Goal: Task Accomplishment & Management: Use online tool/utility

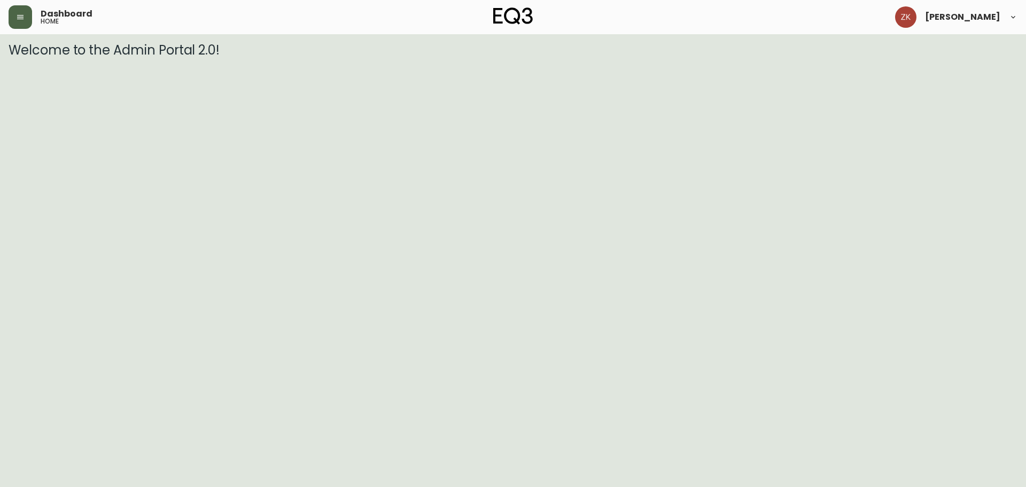
click at [26, 6] on button "button" at bounding box center [21, 17] width 24 height 24
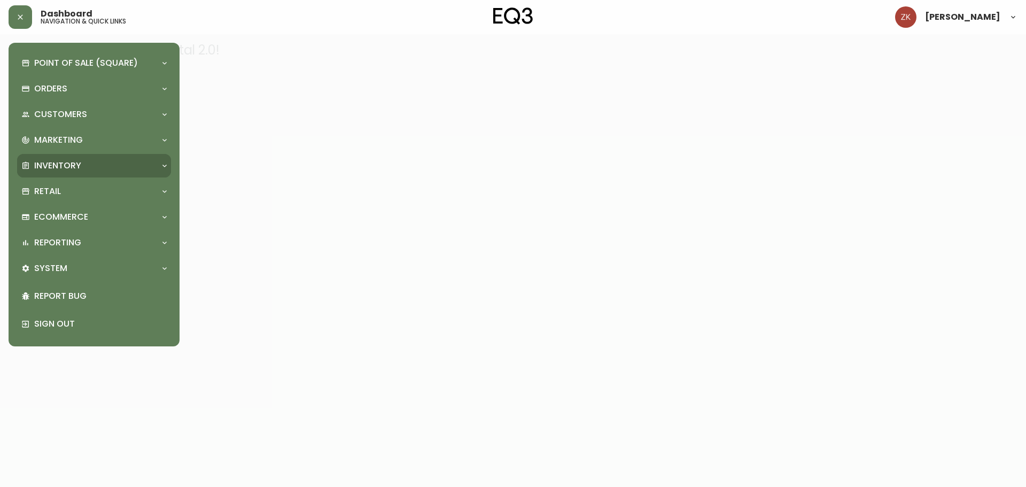
click at [78, 156] on div "Inventory" at bounding box center [94, 166] width 154 height 24
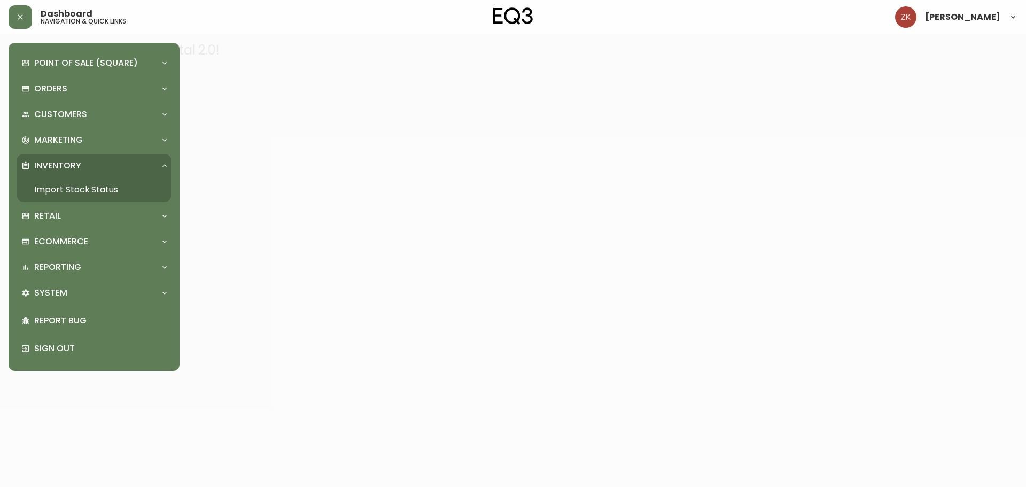
click at [79, 185] on link "Import Stock Status" at bounding box center [94, 189] width 154 height 25
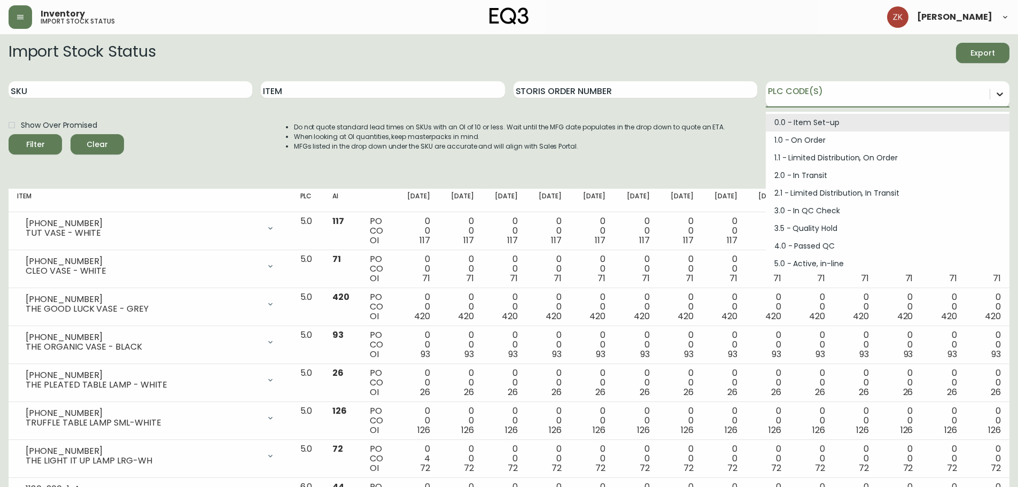
click at [1001, 102] on div at bounding box center [999, 93] width 19 height 19
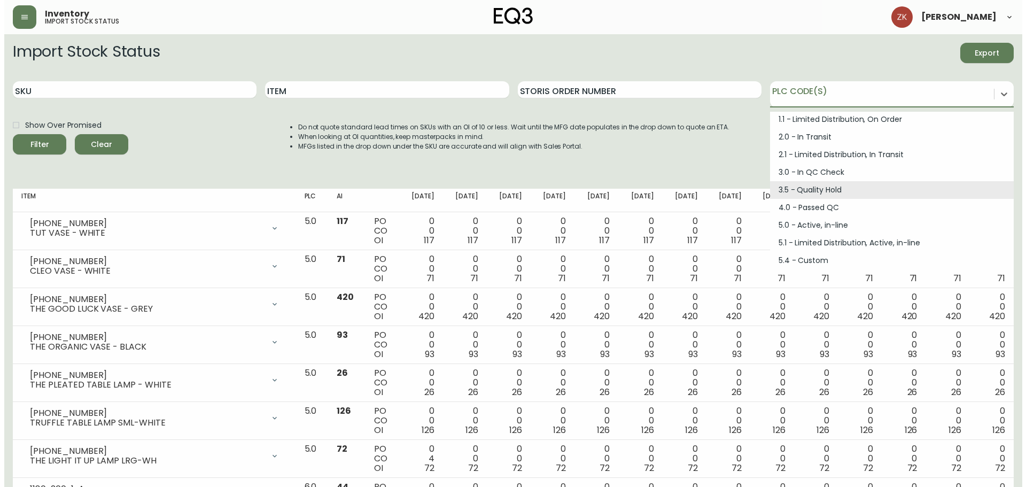
scroll to position [144, 0]
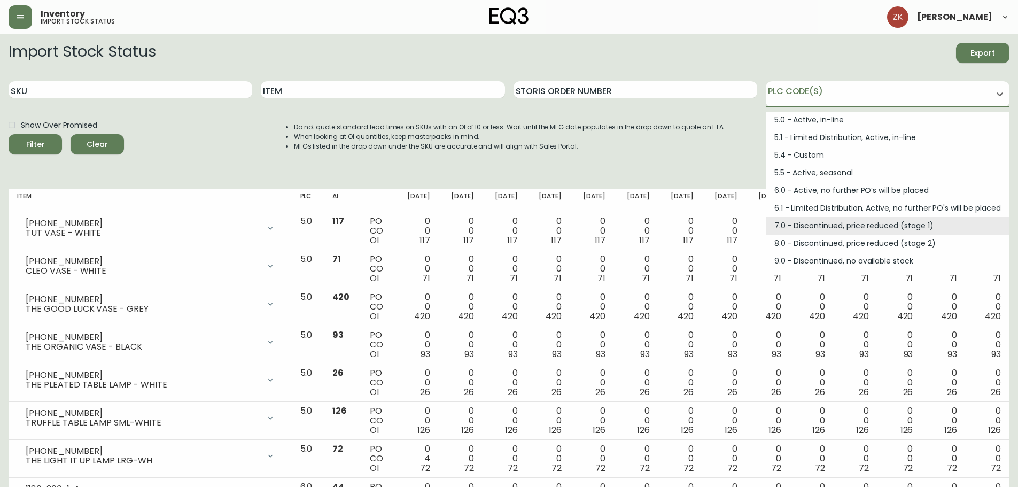
click at [823, 221] on div "7.0 - Discontinued, price reduced (stage 1)" at bounding box center [888, 226] width 244 height 18
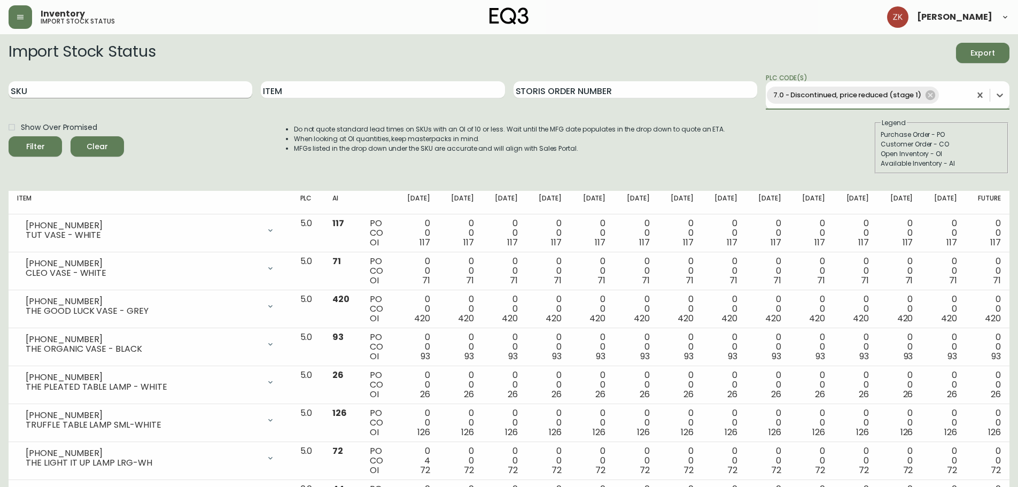
click at [137, 86] on input "SKU" at bounding box center [131, 89] width 244 height 17
click at [292, 89] on input "Item" at bounding box center [383, 89] width 244 height 17
type input "TUBULAR"
click at [9, 136] on button "Filter" at bounding box center [35, 146] width 53 height 20
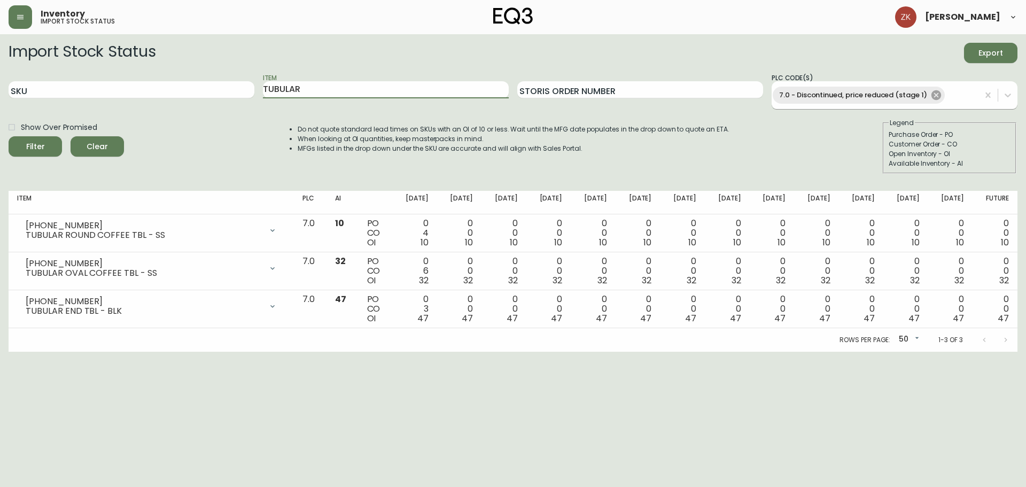
click at [931, 92] on icon at bounding box center [936, 95] width 12 height 12
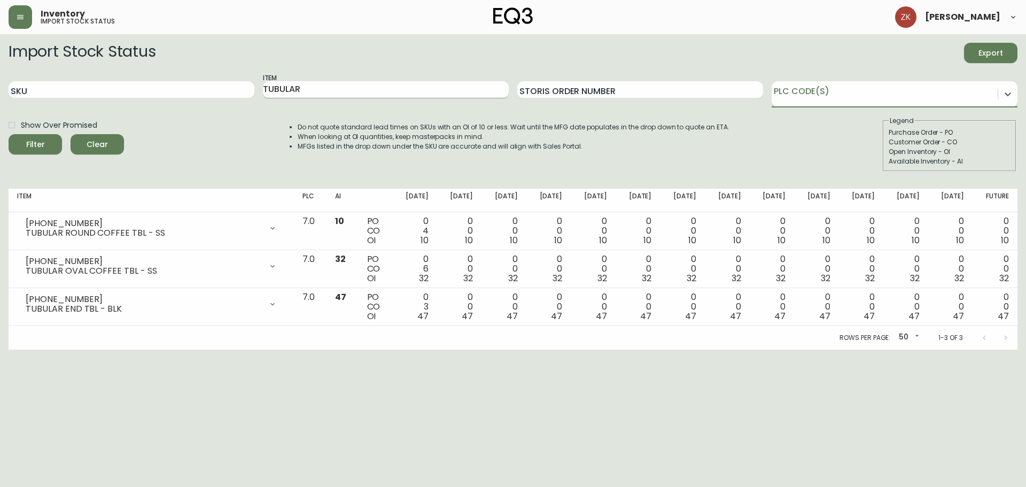
click at [392, 92] on input "TUBULAR" at bounding box center [386, 89] width 246 height 17
click at [9, 134] on button "Filter" at bounding box center [35, 144] width 53 height 20
